Goal: Information Seeking & Learning: Learn about a topic

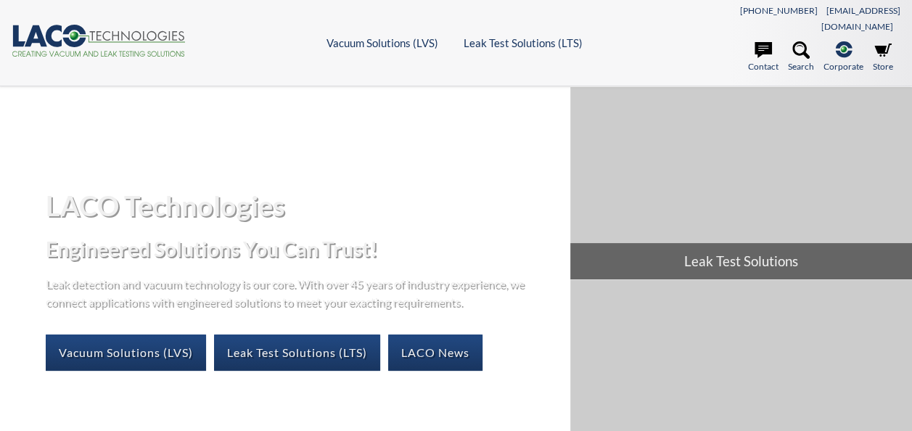
select select "Language Translate Widget"
click at [326, 341] on link "Leak Test Solutions (LTS)" at bounding box center [297, 352] width 166 height 36
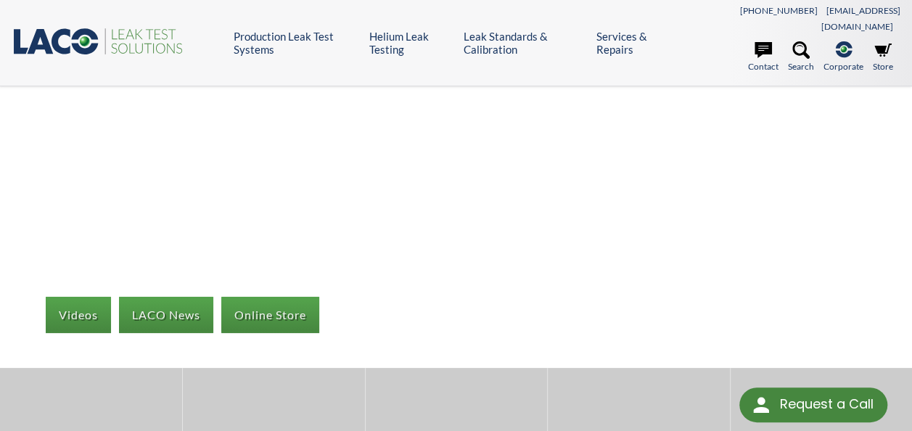
select select "Language Translate Widget"
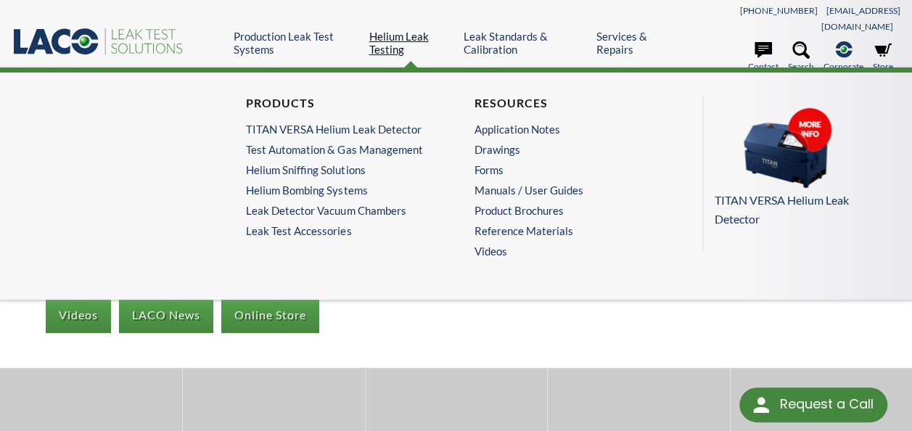
click at [380, 30] on link "Helium Leak Testing" at bounding box center [411, 43] width 84 height 26
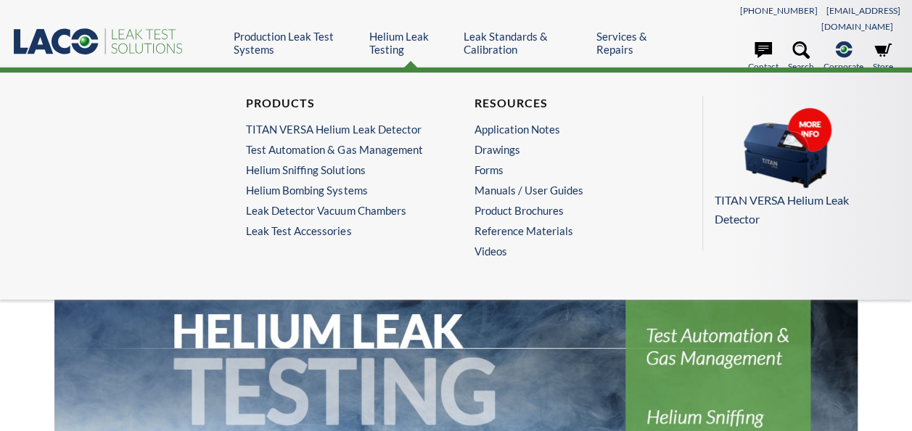
select select "Language Translate Widget"
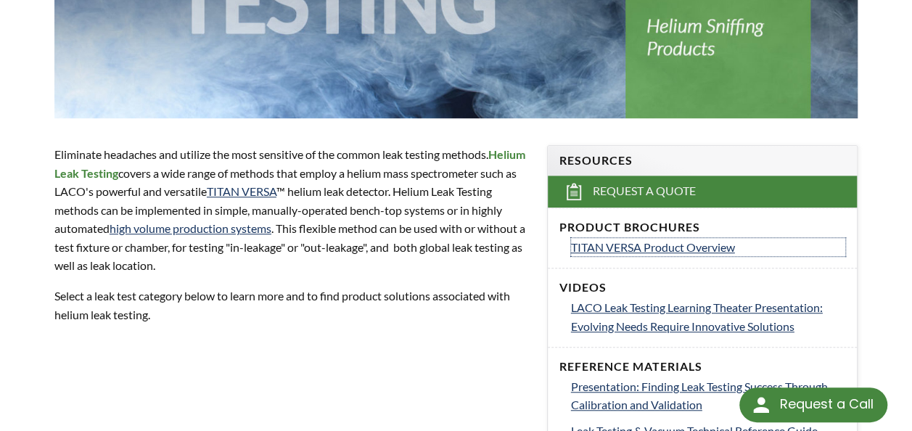
scroll to position [404, 0]
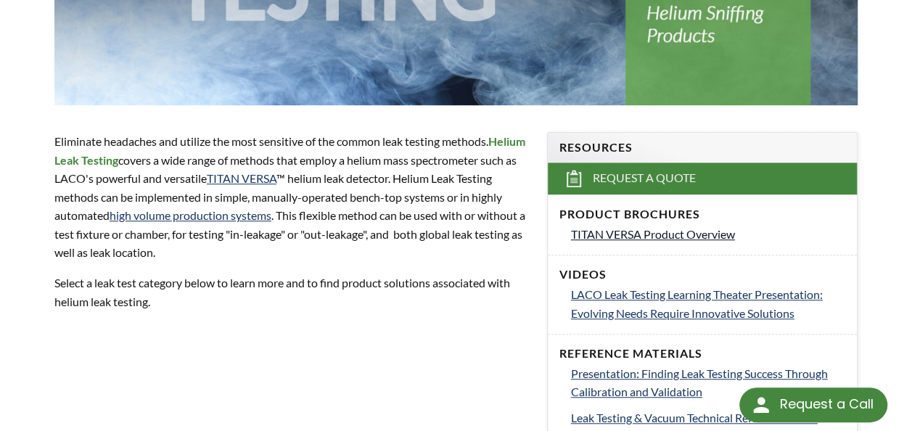
click at [698, 227] on span "TITAN VERSA Product Overview" at bounding box center [653, 234] width 164 height 14
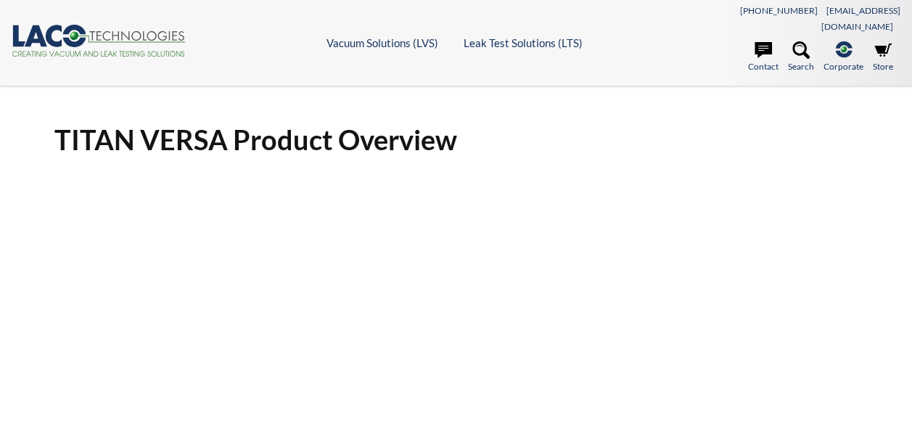
select select "Language Translate Widget"
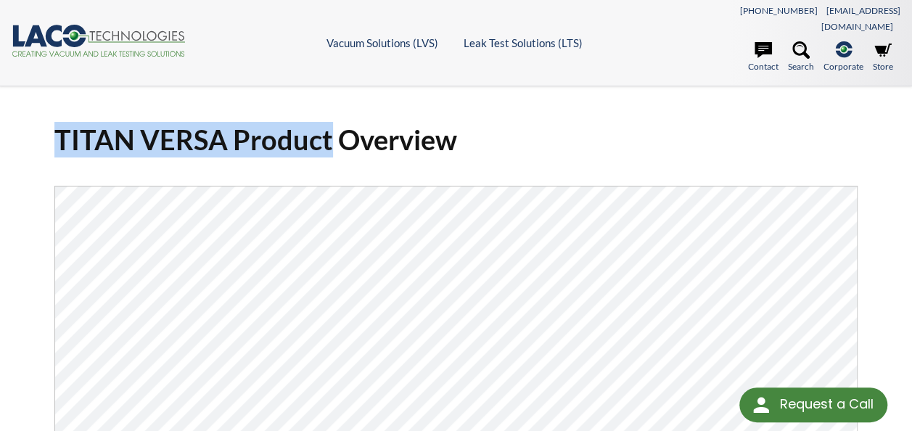
drag, startPoint x: 55, startPoint y: 122, endPoint x: 331, endPoint y: 120, distance: 275.6
click at [331, 122] on h1 "TITAN VERSA Product Overview" at bounding box center [455, 140] width 803 height 36
